Goal: Task Accomplishment & Management: Complete application form

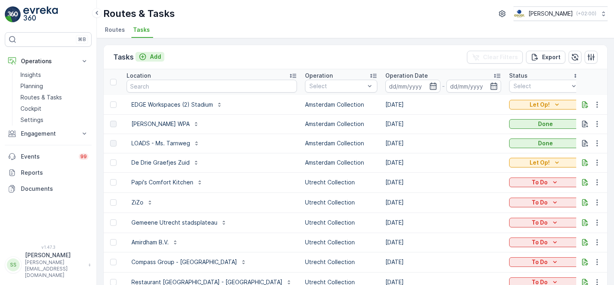
click at [154, 56] on p "Add" at bounding box center [155, 57] width 11 height 8
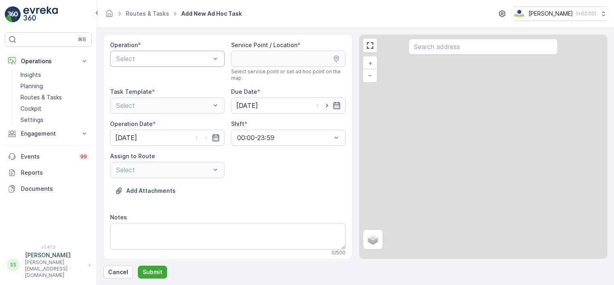
click at [156, 61] on div at bounding box center [163, 58] width 96 height 7
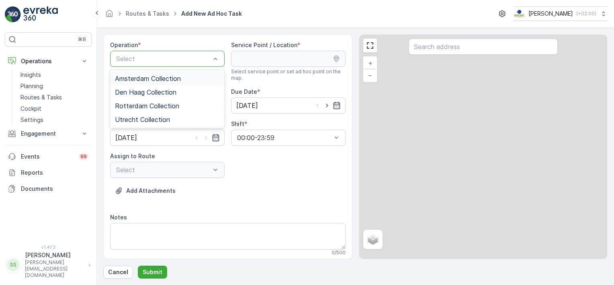
click at [149, 78] on span "Amsterdam Collection" at bounding box center [148, 78] width 66 height 7
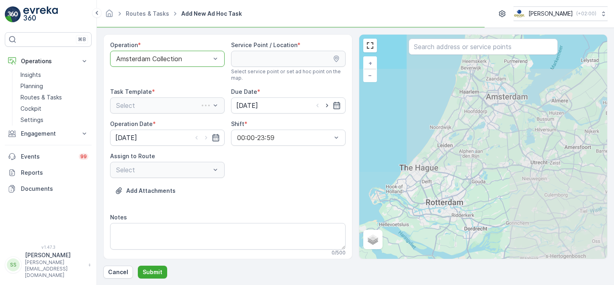
click at [217, 38] on div "Operation * option Amsterdam Collection, selected. Amsterdam Collection Service…" at bounding box center [227, 146] width 249 height 225
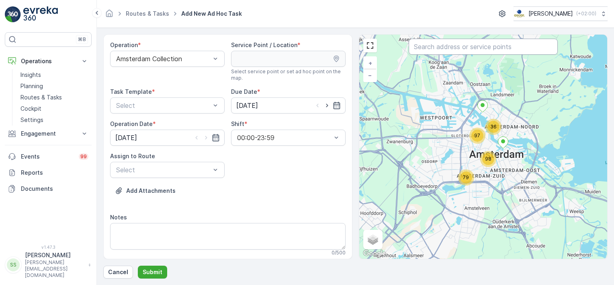
click at [473, 48] on input "text" at bounding box center [483, 47] width 149 height 16
type input "cafe binn"
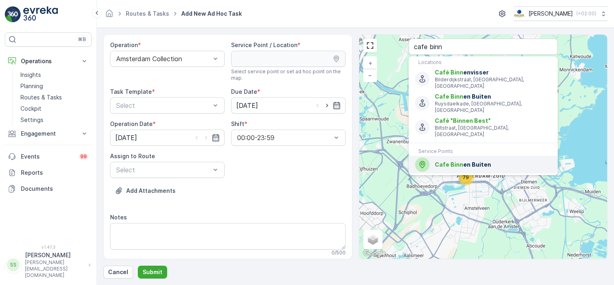
click at [468, 160] on span "Cafe Binn en Buiten" at bounding box center [493, 164] width 117 height 8
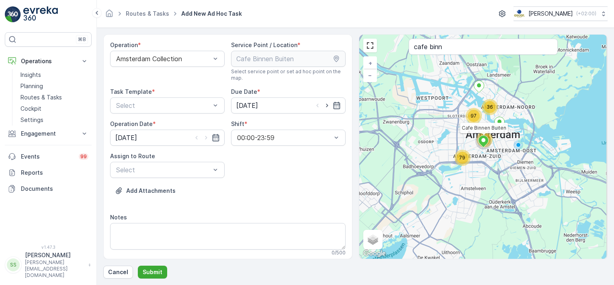
click at [264, 174] on div "Operation * Amsterdam Collection Service Point / Location * Select service poin…" at bounding box center [228, 151] width 236 height 221
click at [153, 105] on div at bounding box center [163, 105] width 96 height 7
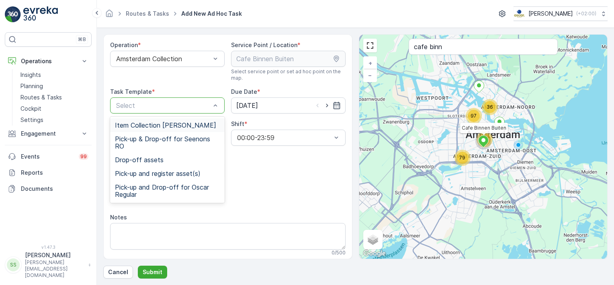
click at [128, 126] on span "Item Collection [PERSON_NAME]" at bounding box center [165, 124] width 101 height 7
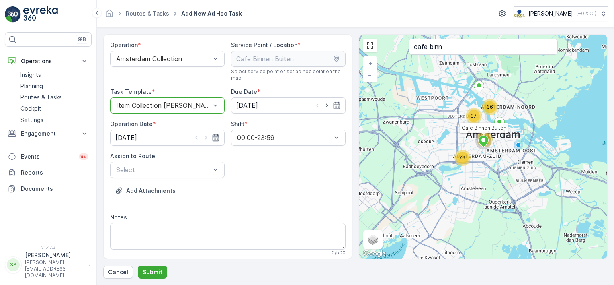
click at [275, 163] on div "Operation * Amsterdam Collection Service Point / Location * Select service poin…" at bounding box center [228, 151] width 236 height 221
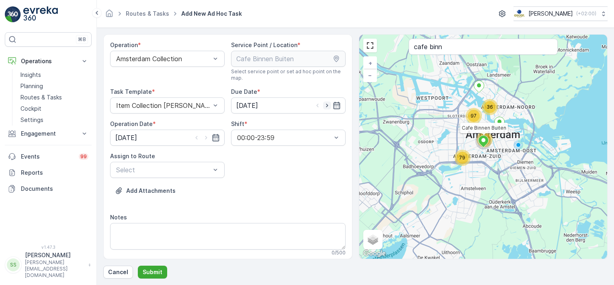
click at [327, 103] on icon "button" at bounding box center [327, 105] width 8 height 8
type input "[DATE]"
click at [204, 137] on icon "button" at bounding box center [206, 138] width 8 height 8
type input "[DATE]"
click at [272, 168] on div "Operation * Amsterdam Collection Service Point / Location * Select service poin…" at bounding box center [228, 243] width 236 height 405
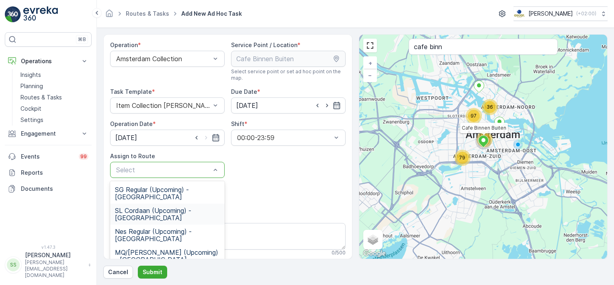
scroll to position [40, 0]
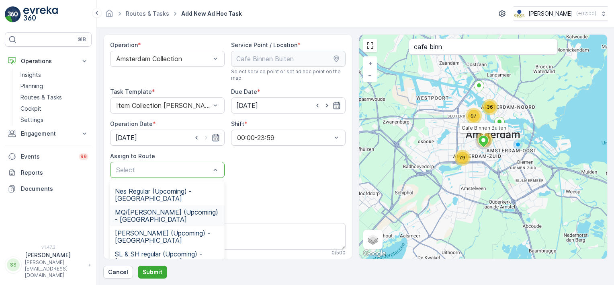
click at [139, 211] on span "MQ/[PERSON_NAME] (Upcoming) - [GEOGRAPHIC_DATA]" at bounding box center [167, 215] width 105 height 14
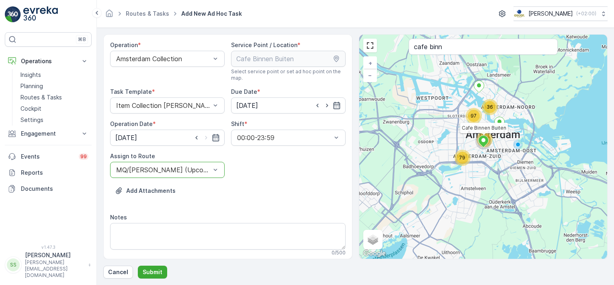
click at [270, 174] on div "Operation * Amsterdam Collection Service Point / Location * Select service poin…" at bounding box center [228, 243] width 236 height 405
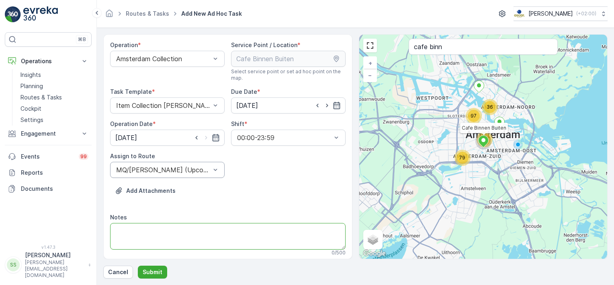
click at [150, 233] on textarea "Notes" at bounding box center [228, 236] width 236 height 27
type textarea "G"
type textarea "O"
click at [216, 229] on textarea "Please take 5x PD en 5x Rest bags for the client" at bounding box center [228, 236] width 236 height 27
type textarea "Please take 5x PD en 5x Rest bags to the client"
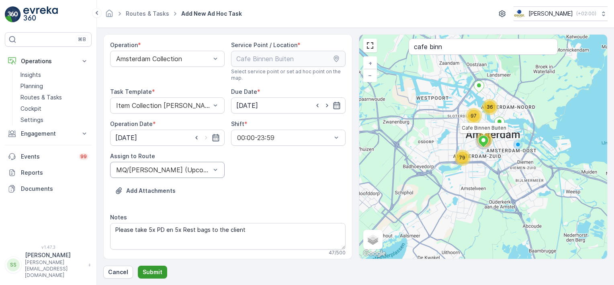
click at [151, 272] on p "Submit" at bounding box center [153, 272] width 20 height 8
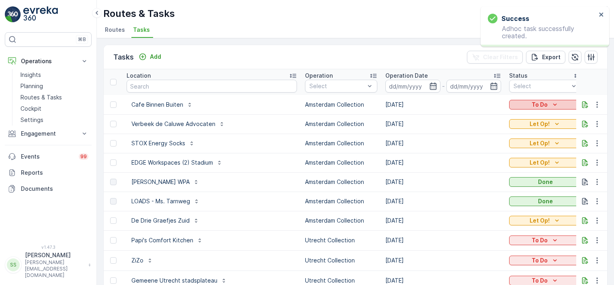
click at [551, 105] on icon "To Do" at bounding box center [555, 105] width 8 height 8
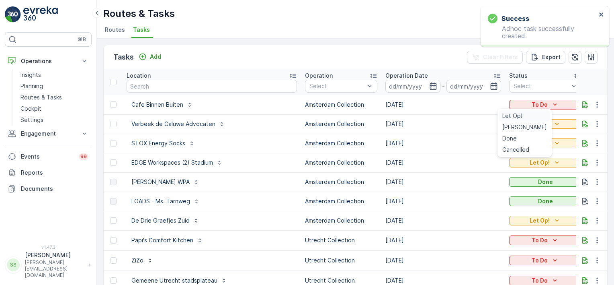
click at [514, 115] on span "Let Op!" at bounding box center [513, 116] width 20 height 8
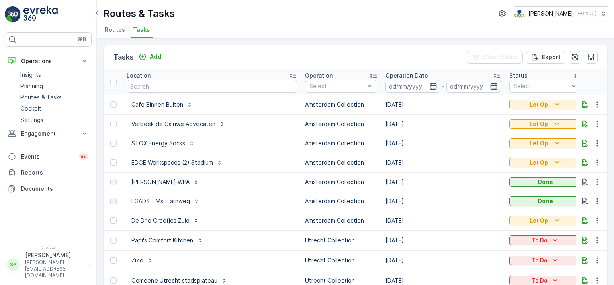
click at [275, 58] on div "Tasks Add Clear Filters Export" at bounding box center [356, 57] width 504 height 24
click at [269, 14] on div "Routes & Tasks [PERSON_NAME] ( +02:00 )" at bounding box center [355, 13] width 505 height 14
click at [153, 82] on input "text" at bounding box center [212, 86] width 171 height 13
type input "condo"
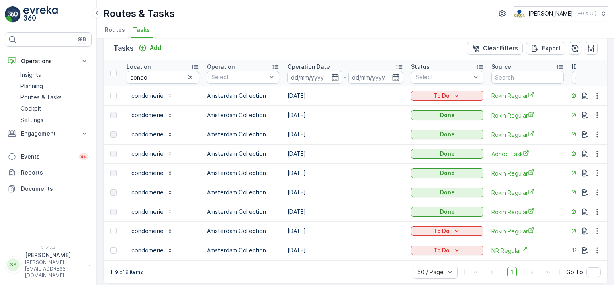
scroll to position [17, 0]
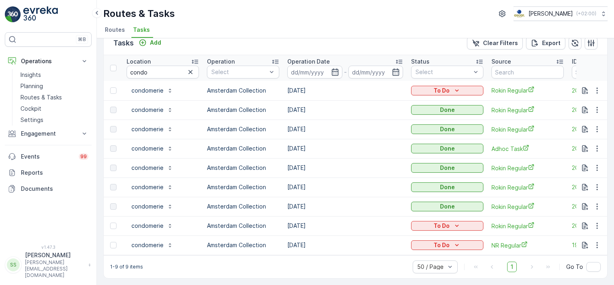
click at [250, 41] on div "Tasks Add Clear Filters Export" at bounding box center [356, 43] width 504 height 24
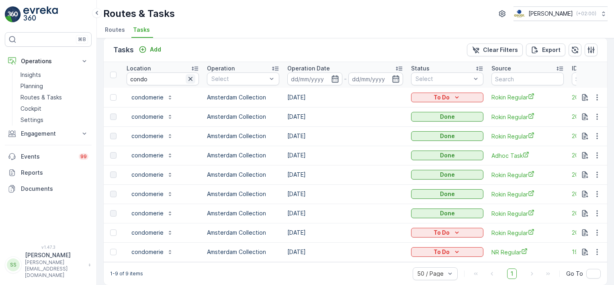
scroll to position [0, 0]
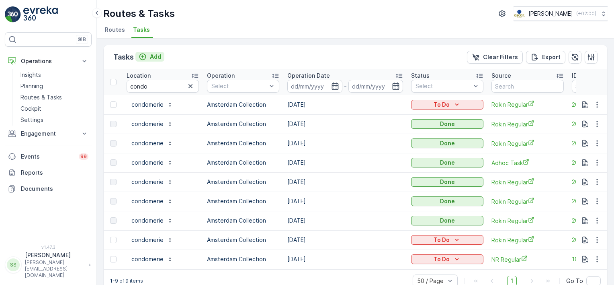
click at [151, 58] on p "Add" at bounding box center [155, 57] width 11 height 8
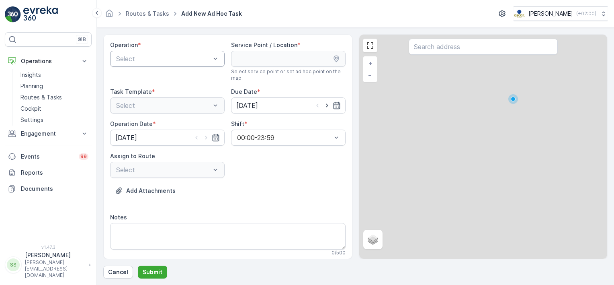
click at [137, 55] on div at bounding box center [163, 58] width 96 height 7
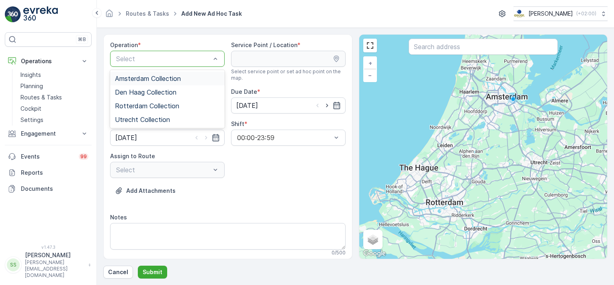
click at [137, 79] on span "Amsterdam Collection" at bounding box center [148, 78] width 66 height 7
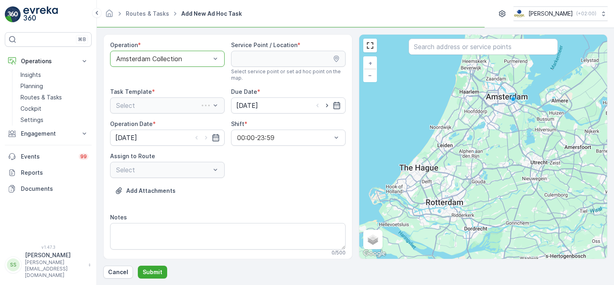
click at [505, 54] on div at bounding box center [483, 48] width 149 height 18
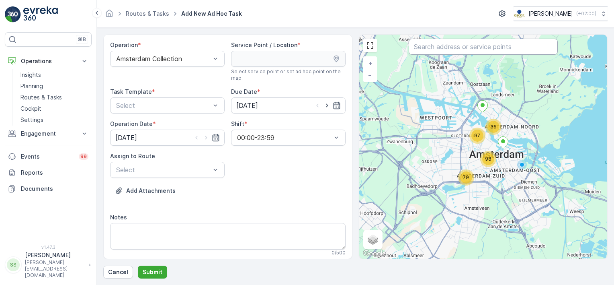
click at [503, 51] on input "text" at bounding box center [483, 47] width 149 height 16
type input "condo"
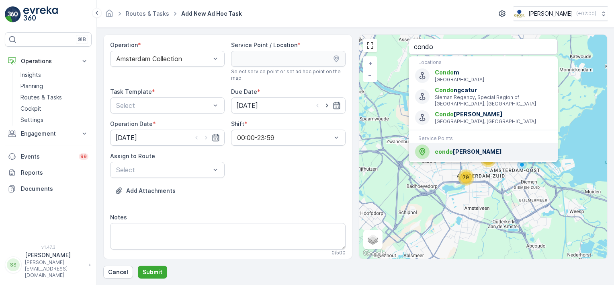
click at [454, 154] on span "condo [PERSON_NAME]" at bounding box center [493, 152] width 117 height 8
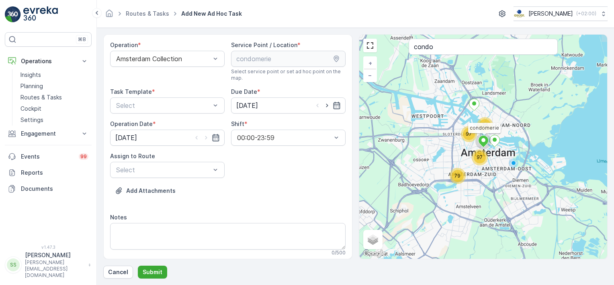
click at [254, 173] on div "Operation * Amsterdam Collection Service Point / Location * Select service poin…" at bounding box center [228, 151] width 236 height 221
click at [138, 105] on div at bounding box center [163, 105] width 96 height 7
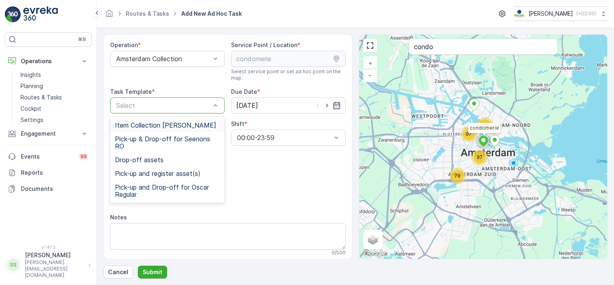
click at [133, 127] on span "Item Collection [PERSON_NAME]" at bounding box center [165, 124] width 101 height 7
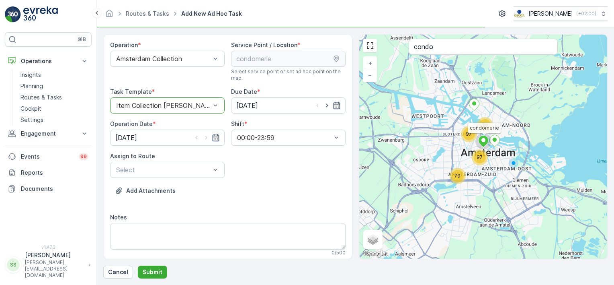
click at [279, 204] on div "Add Attachments" at bounding box center [228, 195] width 236 height 23
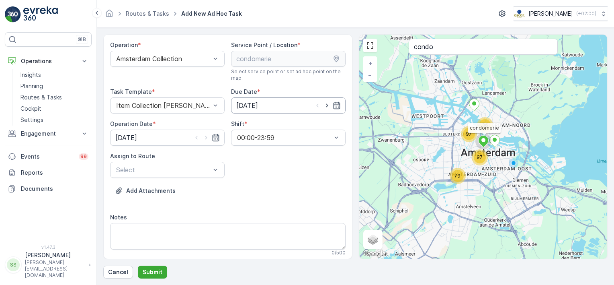
click at [273, 105] on input "[DATE]" at bounding box center [288, 105] width 115 height 16
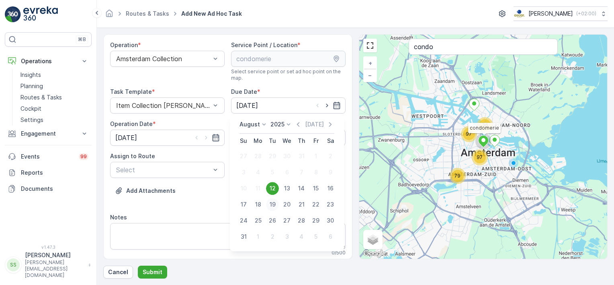
click at [271, 204] on div "19" at bounding box center [272, 204] width 13 height 13
type input "[DATE]"
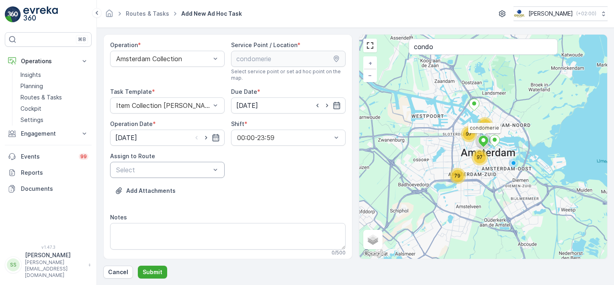
click at [180, 175] on div "Select" at bounding box center [167, 170] width 115 height 16
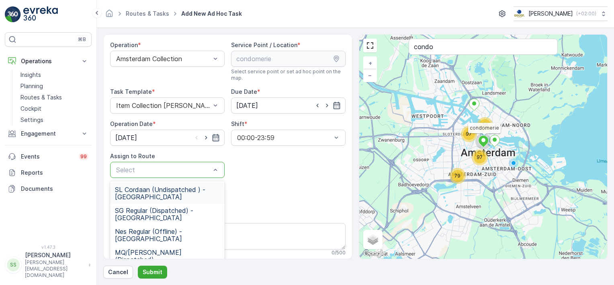
click at [299, 180] on div "Operation * Amsterdam Collection Service Point / Location * Select service poin…" at bounding box center [228, 243] width 236 height 405
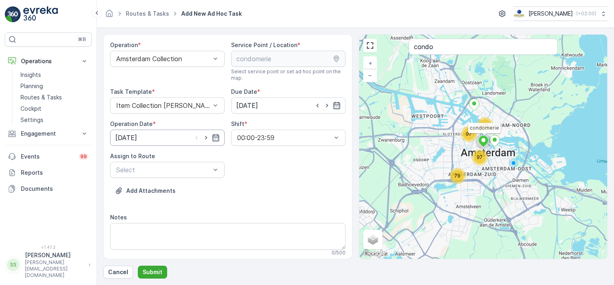
click at [177, 140] on input "[DATE]" at bounding box center [167, 137] width 115 height 16
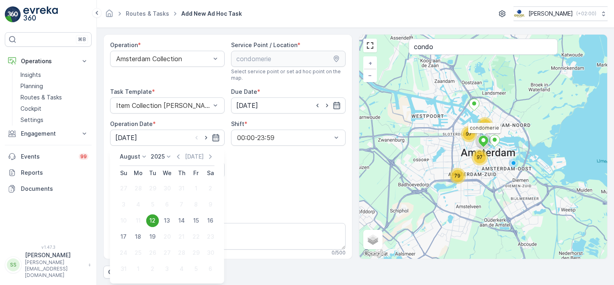
drag, startPoint x: 150, startPoint y: 233, endPoint x: 307, endPoint y: 187, distance: 163.8
click at [150, 233] on div "19" at bounding box center [152, 236] width 13 height 13
type input "[DATE]"
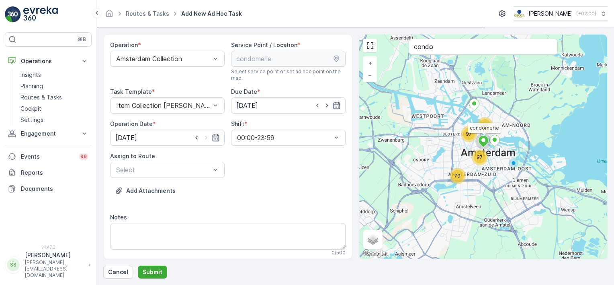
click at [308, 187] on div "Add Attachments" at bounding box center [228, 195] width 236 height 23
click at [120, 166] on div at bounding box center [163, 169] width 96 height 7
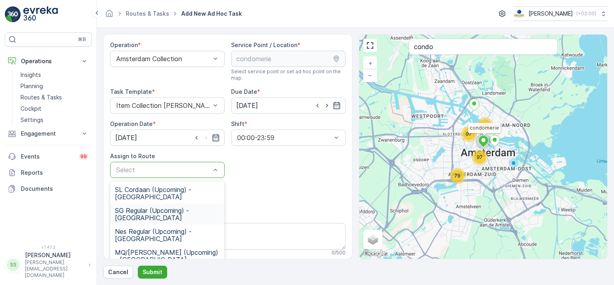
click at [290, 173] on div "Operation * Amsterdam Collection Service Point / Location * Select service poin…" at bounding box center [228, 243] width 236 height 405
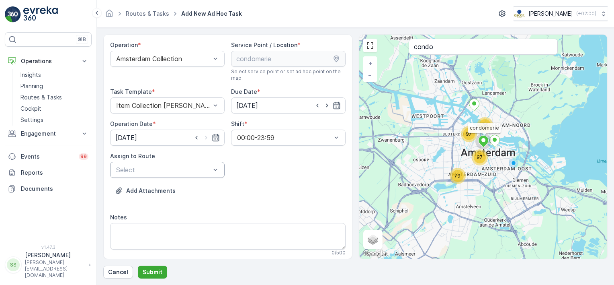
click at [152, 169] on div at bounding box center [163, 169] width 96 height 7
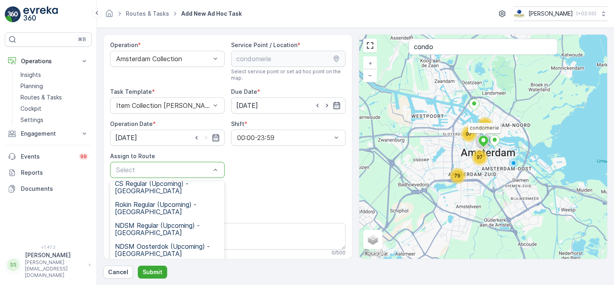
scroll to position [216, 0]
drag, startPoint x: 137, startPoint y: 207, endPoint x: 147, endPoint y: 208, distance: 10.2
click at [137, 207] on span "Rokin Regular (Upcoming) - [GEOGRAPHIC_DATA]" at bounding box center [167, 207] width 105 height 14
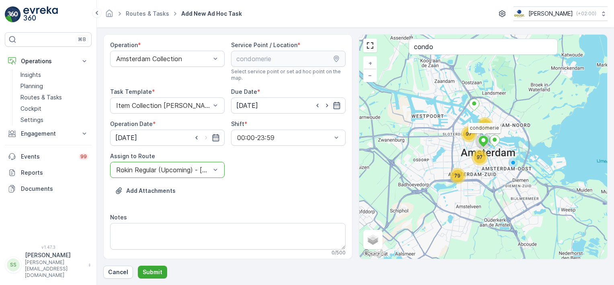
click at [301, 178] on div "Operation * Amsterdam Collection Service Point / Location * Select service poin…" at bounding box center [228, 243] width 236 height 405
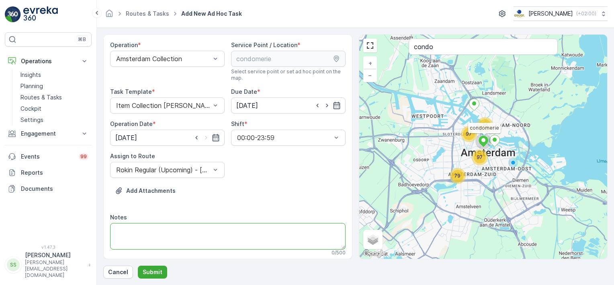
click at [147, 226] on textarea "Notes" at bounding box center [228, 236] width 236 height 27
type textarea "Please take 1 rol of 240L restbags to the client"
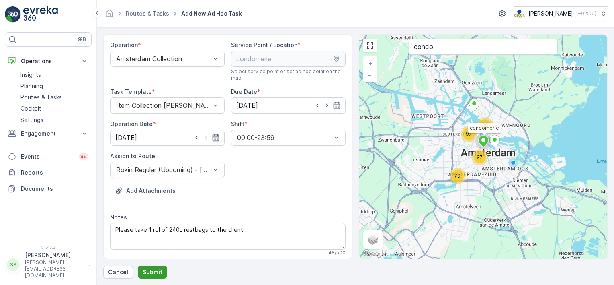
click at [160, 275] on p "Submit" at bounding box center [153, 272] width 20 height 8
click at [149, 271] on p "Submit" at bounding box center [153, 272] width 20 height 8
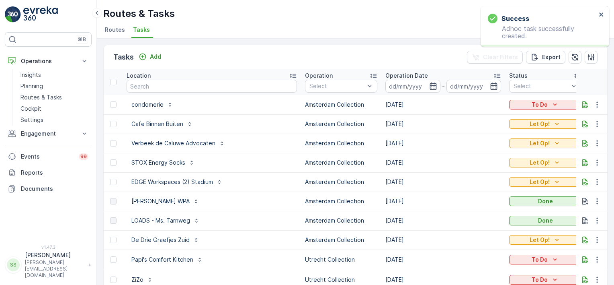
click at [172, 55] on div "Tasks Add Clear Filters Export" at bounding box center [356, 57] width 504 height 24
click at [551, 102] on icon "To Do" at bounding box center [555, 105] width 8 height 8
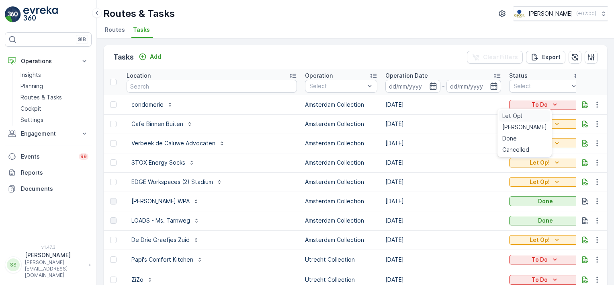
click at [512, 116] on span "Let Op!" at bounding box center [513, 116] width 20 height 8
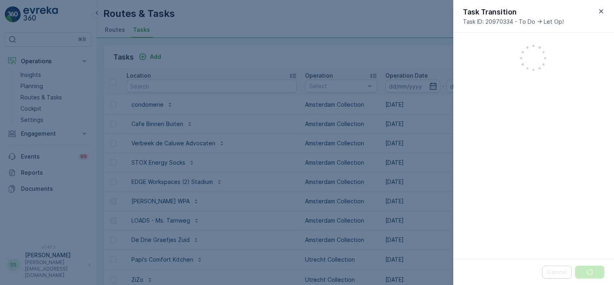
click at [409, 63] on div at bounding box center [307, 142] width 614 height 285
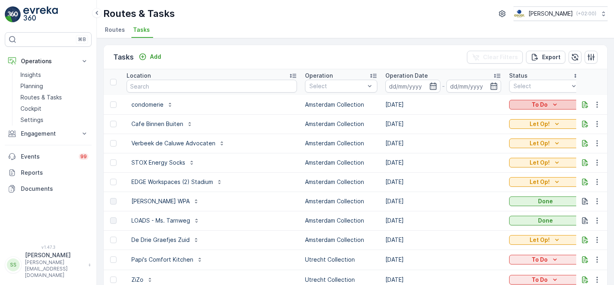
click at [532, 103] on p "To Do" at bounding box center [540, 105] width 16 height 8
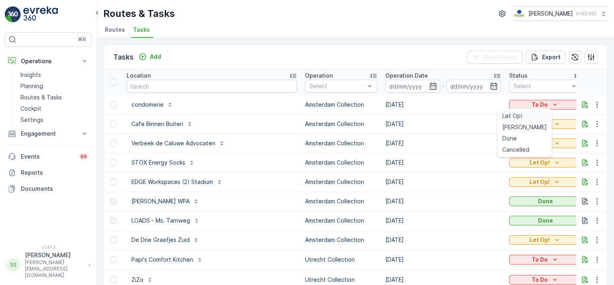
click at [516, 117] on span "Let Op!" at bounding box center [513, 116] width 20 height 8
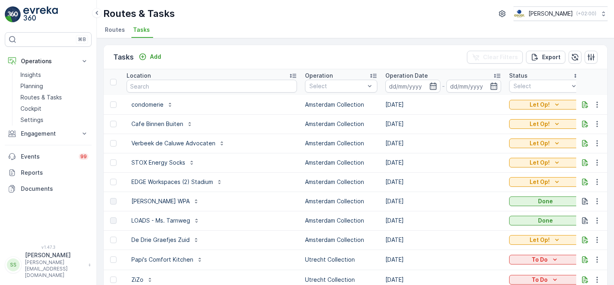
click at [387, 51] on div "Tasks Add Clear Filters Export" at bounding box center [356, 57] width 504 height 24
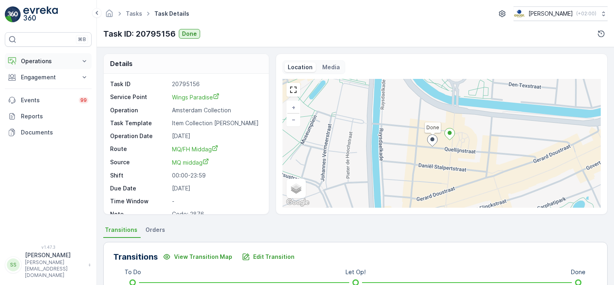
scroll to position [121, 0]
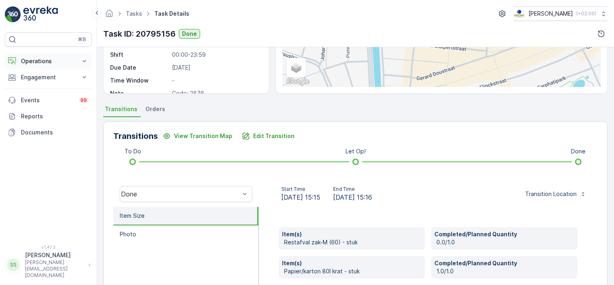
click at [31, 59] on p "Operations" at bounding box center [48, 61] width 55 height 8
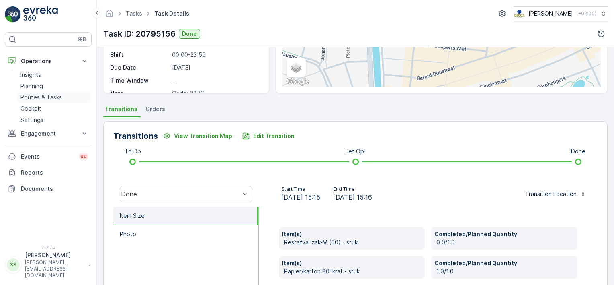
click at [33, 95] on p "Routes & Tasks" at bounding box center [41, 97] width 41 height 8
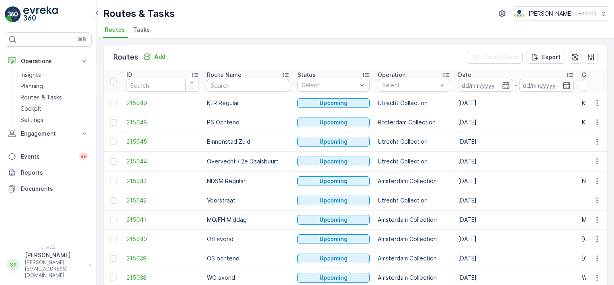
click at [321, 53] on div "Routes Add Clear Filters Export" at bounding box center [356, 57] width 504 height 24
click at [262, 50] on div "Routes Add Clear Filters Export" at bounding box center [356, 57] width 504 height 24
click at [503, 84] on icon "button" at bounding box center [506, 85] width 7 height 7
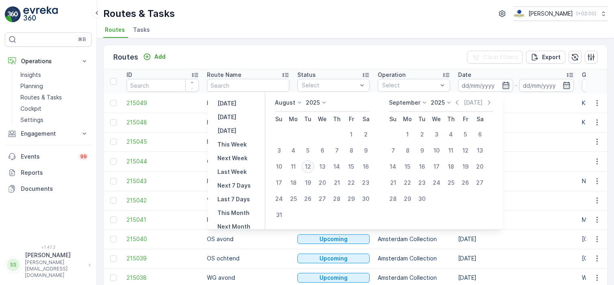
click at [309, 168] on div "12" at bounding box center [308, 166] width 13 height 13
type input "[DATE]"
click at [415, 56] on div "Routes Add Clear Filters Export" at bounding box center [356, 57] width 504 height 24
type input "[DATE]"
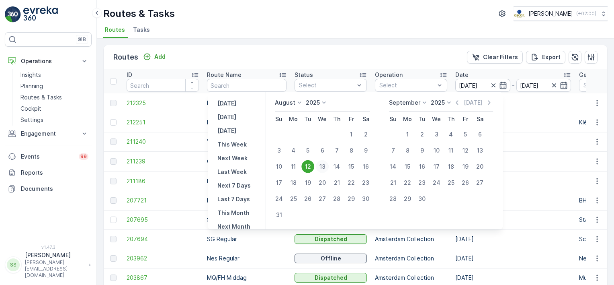
click at [329, 164] on div "13" at bounding box center [322, 166] width 13 height 13
type input "[DATE]"
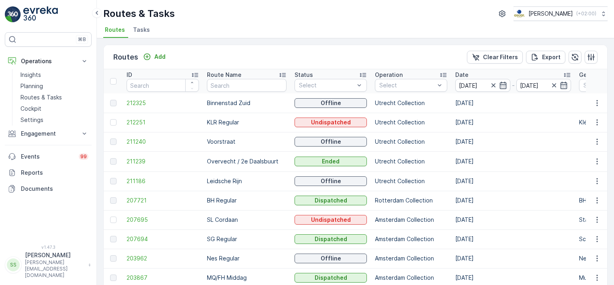
click at [383, 53] on div "Routes Add Clear Filters Export" at bounding box center [356, 57] width 504 height 24
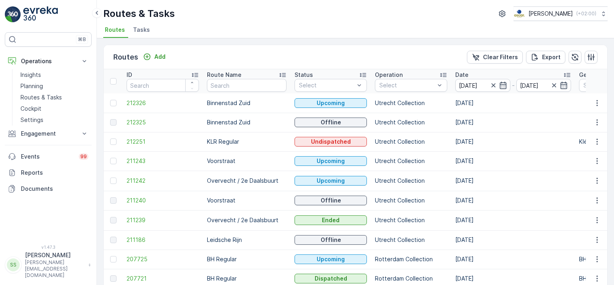
click at [366, 55] on div "Routes Add Clear Filters Export" at bounding box center [356, 57] width 504 height 24
click at [406, 84] on div at bounding box center [407, 85] width 57 height 6
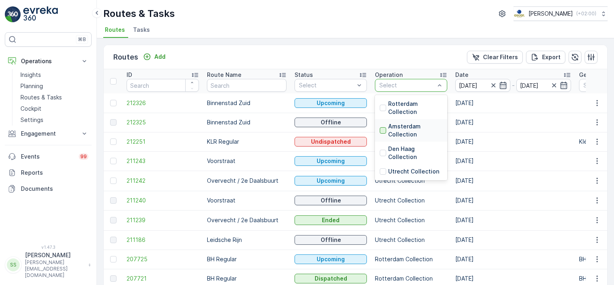
click at [380, 129] on div at bounding box center [383, 130] width 6 height 6
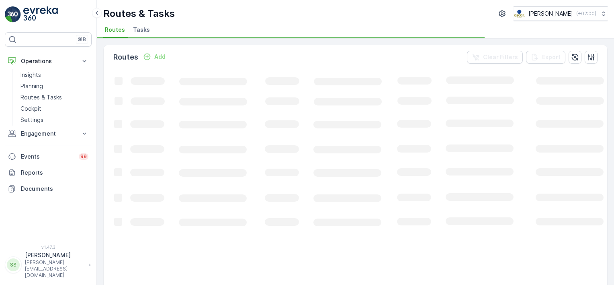
click at [386, 50] on div "Routes Add Clear Filters Export" at bounding box center [356, 57] width 504 height 24
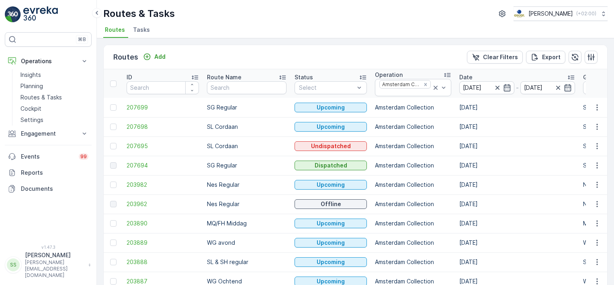
click at [281, 49] on div "Routes Add Clear Filters Export" at bounding box center [356, 57] width 504 height 24
click at [138, 259] on span "203888" at bounding box center [163, 262] width 72 height 8
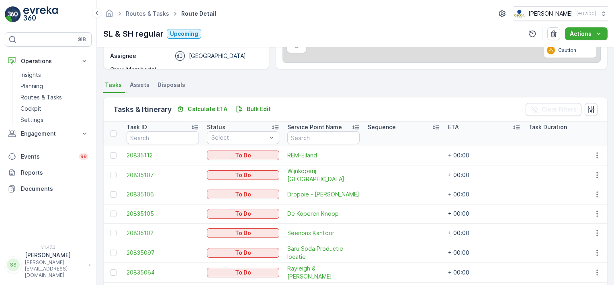
scroll to position [145, 0]
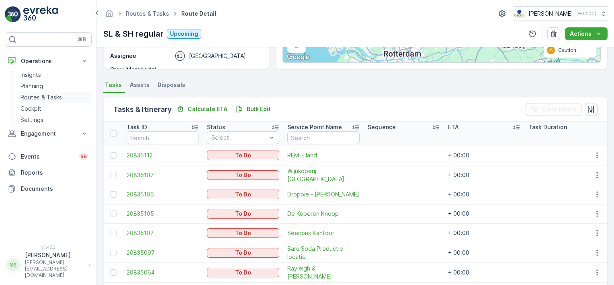
click at [36, 97] on p "Routes & Tasks" at bounding box center [41, 97] width 41 height 8
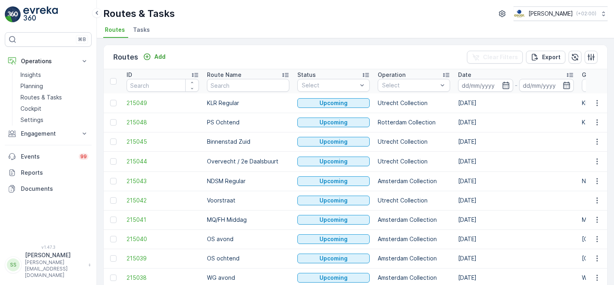
click at [143, 29] on span "Tasks" at bounding box center [141, 30] width 17 height 8
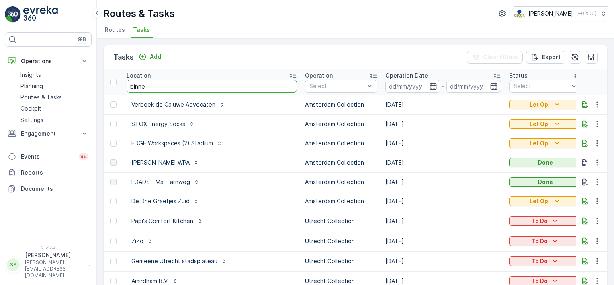
type input "binnen"
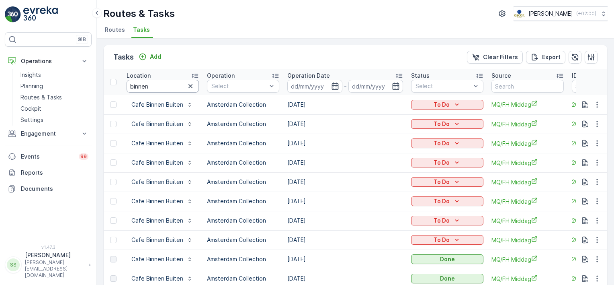
click at [101, 84] on div "Tasks Add Clear Filters Export Location binnen Operation Select Operation Date …" at bounding box center [356, 161] width 518 height 247
type input "condo"
